Goal: Task Accomplishment & Management: Complete application form

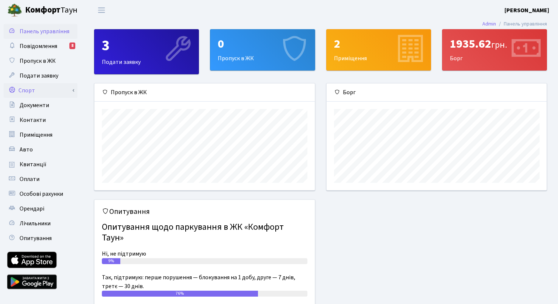
scroll to position [107, 220]
click at [36, 95] on link "Спорт" at bounding box center [41, 90] width 74 height 15
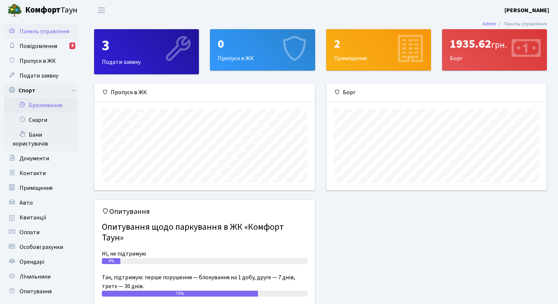
click at [46, 108] on link "Бронювання" at bounding box center [41, 105] width 74 height 15
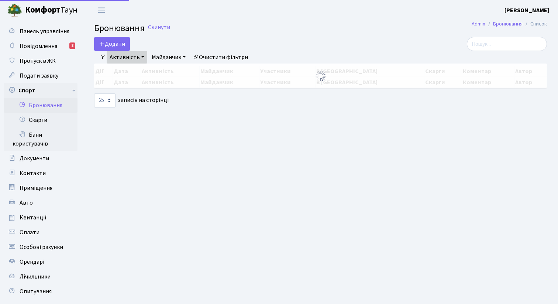
select select "25"
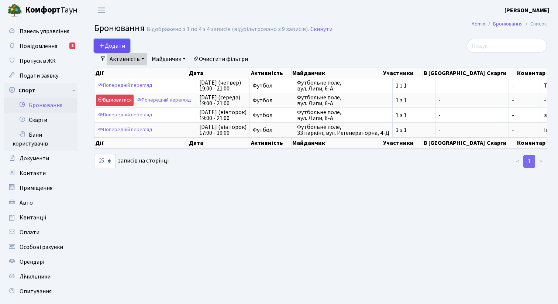
click at [125, 45] on button "Додати" at bounding box center [112, 46] width 36 height 14
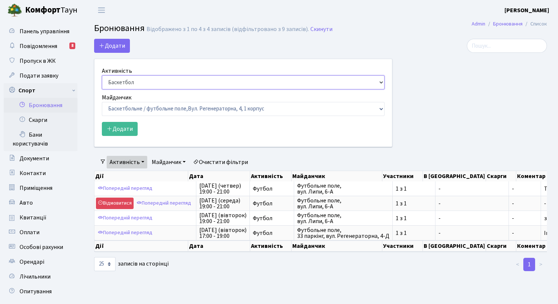
click at [129, 84] on select "Баскетбол Волейбол Йога Катання на роликах Настільний теніс [PERSON_NAME] Фітнес" at bounding box center [243, 82] width 283 height 14
select select "2"
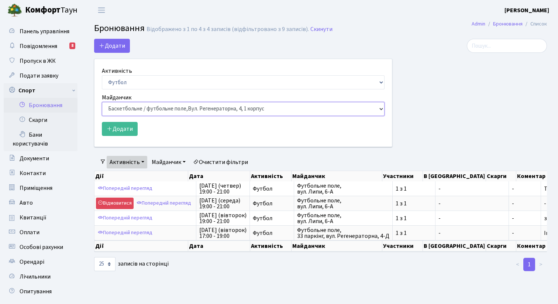
click at [135, 111] on select "Баскетбольне / футбольне поле, [GEOGRAPHIC_DATA]. [STREET_ADDRESS]. [STREET_ADD…" at bounding box center [243, 109] width 283 height 14
select select "10"
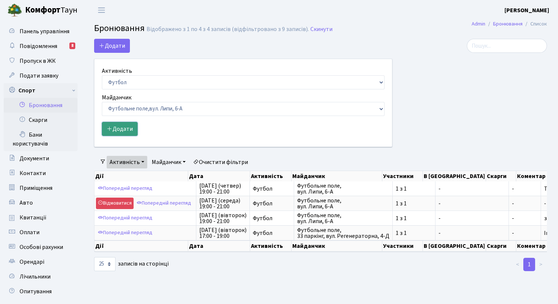
click at [130, 127] on button "Додати" at bounding box center [120, 129] width 36 height 14
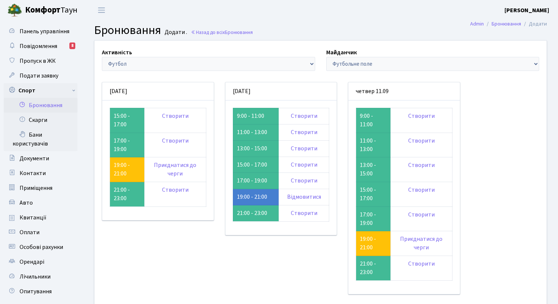
click at [41, 108] on link "Бронювання" at bounding box center [41, 105] width 74 height 15
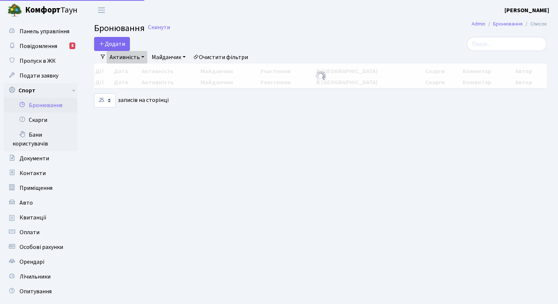
select select "25"
